Goal: Task Accomplishment & Management: Complete application form

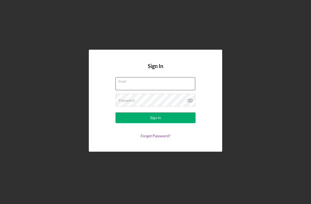
type input "[EMAIL_ADDRESS][DOMAIN_NAME]"
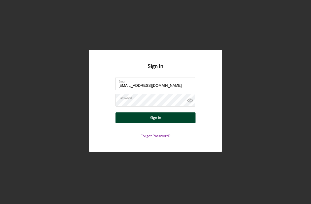
click at [135, 118] on button "Sign In" at bounding box center [156, 117] width 80 height 11
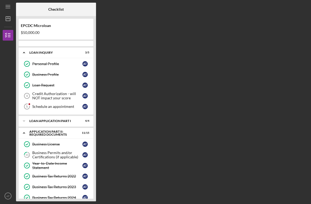
scroll to position [118, 0]
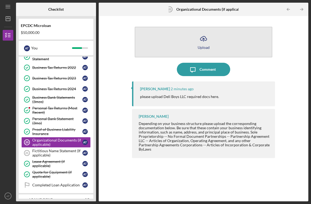
click at [205, 42] on icon "Icon/Upload" at bounding box center [203, 38] width 13 height 13
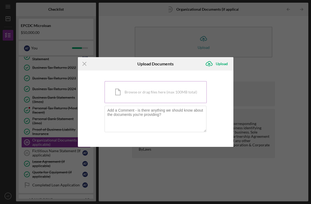
click at [155, 94] on div "Icon/Document Browse or drag files here (max 100MB total) Tap to choose files o…" at bounding box center [156, 92] width 102 height 22
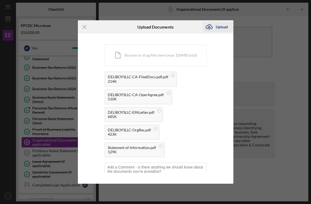
click at [221, 27] on div "Upload" at bounding box center [222, 27] width 12 height 11
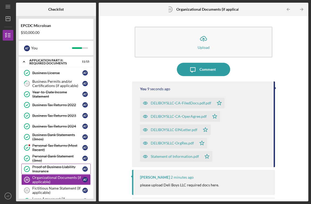
scroll to position [77, 0]
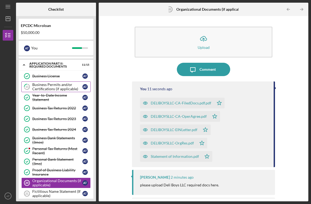
click at [63, 86] on div "Business Permits and/or Certifications (if applicable)" at bounding box center [57, 87] width 50 height 9
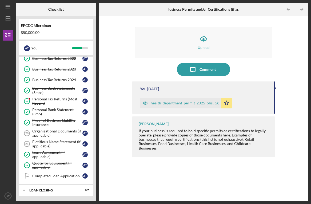
scroll to position [127, 0]
click at [48, 134] on div "Organizational Documents (if applicable)" at bounding box center [57, 133] width 50 height 9
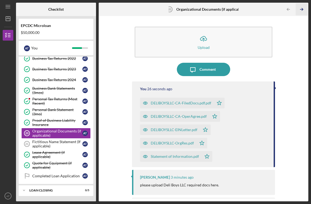
click at [302, 10] on icon "Icon/Table Pagination Arrow" at bounding box center [302, 9] width 12 height 12
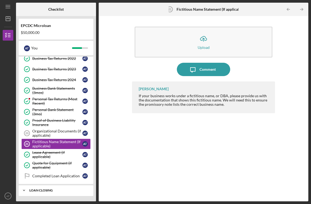
click at [32, 193] on div "Icon/Expander Loan Closing 0 / 5" at bounding box center [56, 190] width 75 height 11
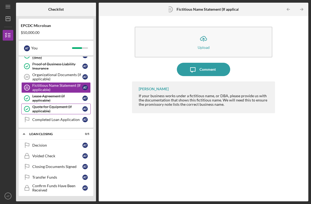
scroll to position [183, 0]
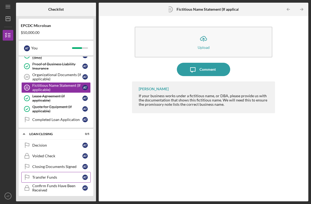
click at [45, 177] on div "Transfer Funds" at bounding box center [57, 177] width 50 height 4
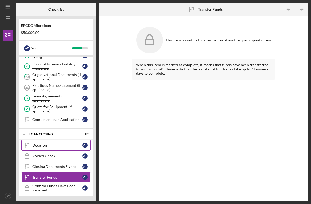
click at [41, 144] on div "Decision" at bounding box center [57, 145] width 50 height 4
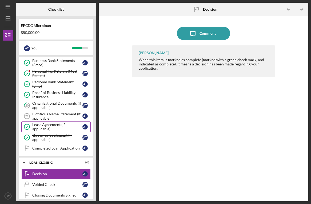
scroll to position [153, 0]
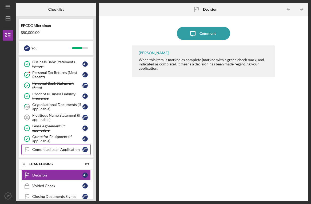
click at [55, 151] on div "Completed Loan Application" at bounding box center [57, 149] width 50 height 4
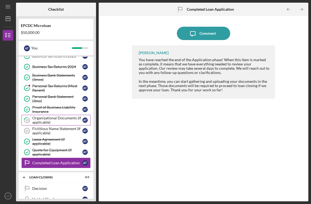
scroll to position [132, 0]
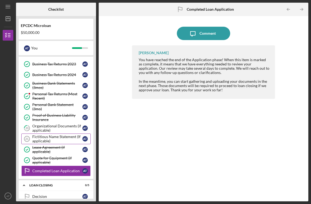
click at [54, 136] on div "Fictitious Name Statement (If applicable)" at bounding box center [57, 139] width 50 height 9
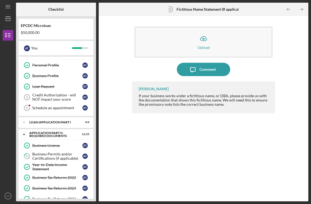
scroll to position [2, 0]
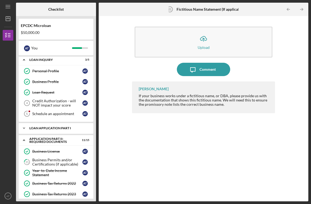
click at [54, 129] on div "Loan Application Part I" at bounding box center [57, 128] width 57 height 3
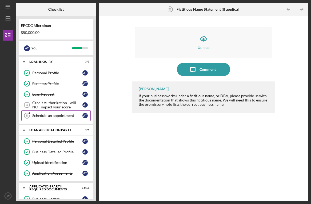
scroll to position [0, 0]
